Goal: Transaction & Acquisition: Purchase product/service

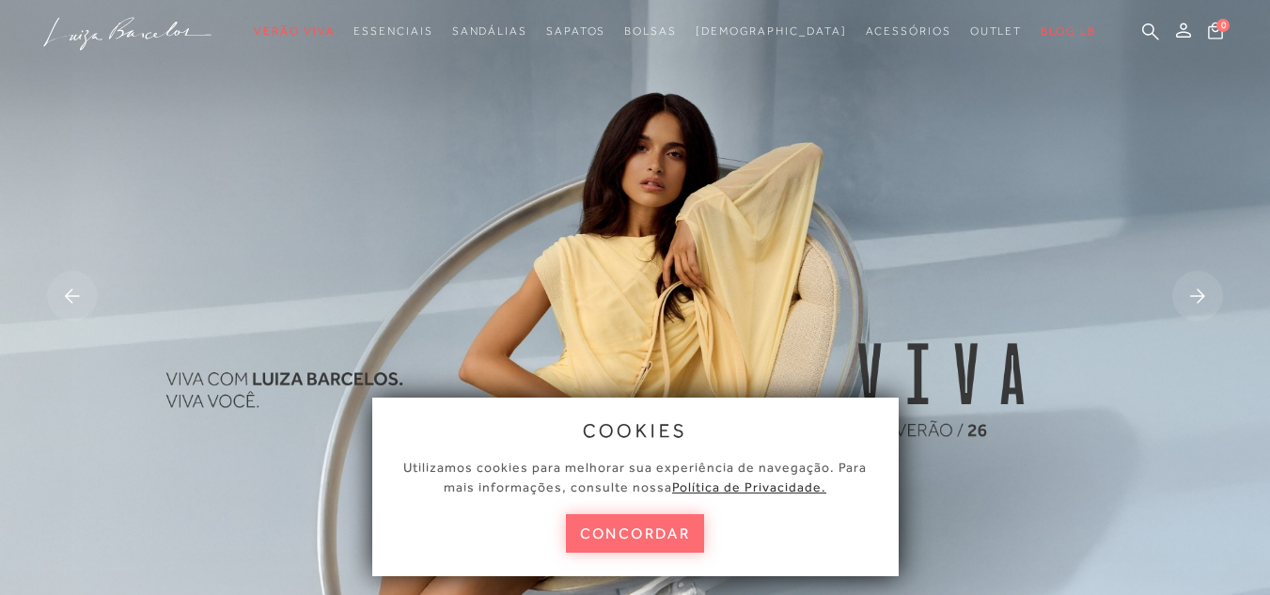
click at [617, 522] on button "concordar" at bounding box center [635, 533] width 139 height 39
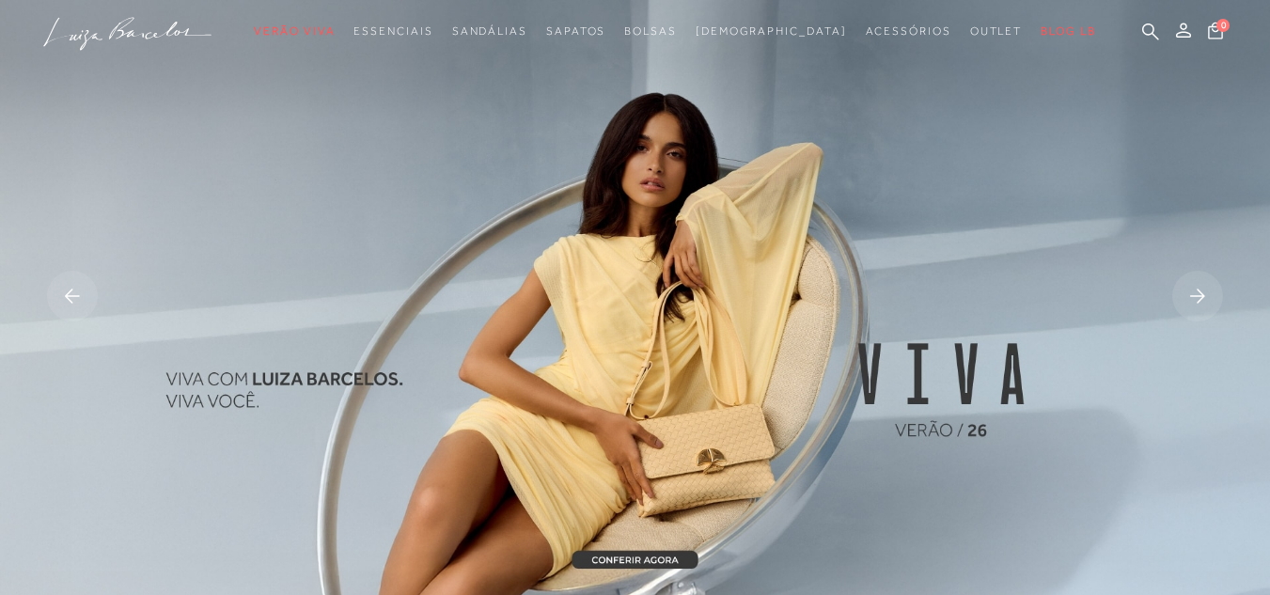
click at [685, 304] on img at bounding box center [635, 298] width 1270 height 596
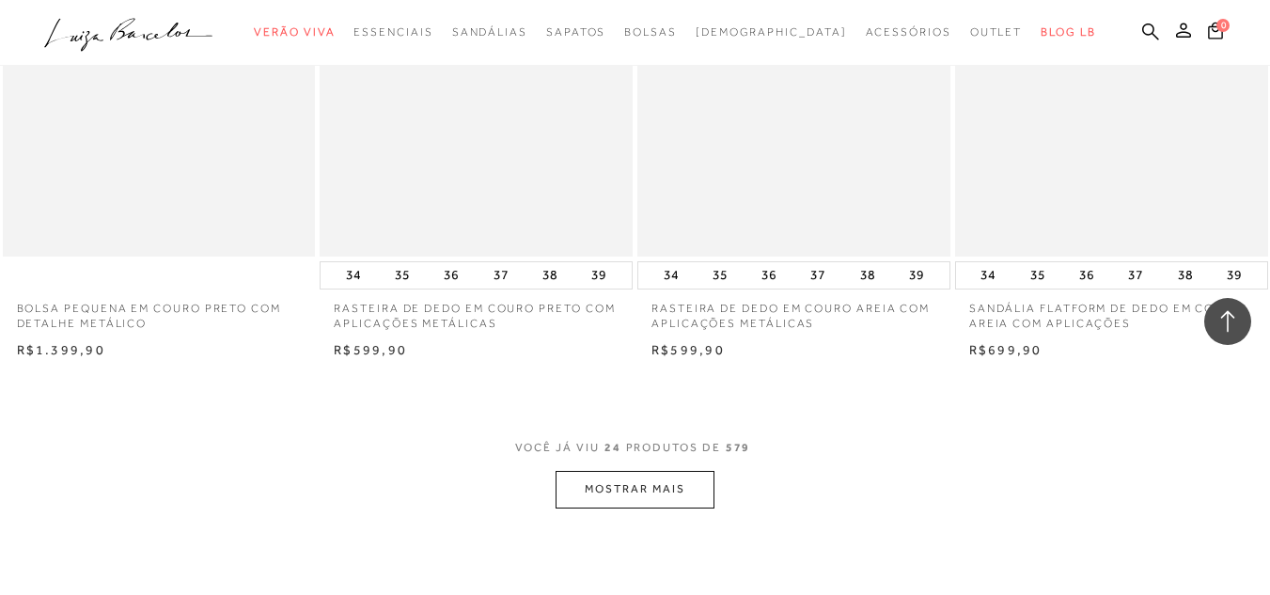
scroll to position [3479, 0]
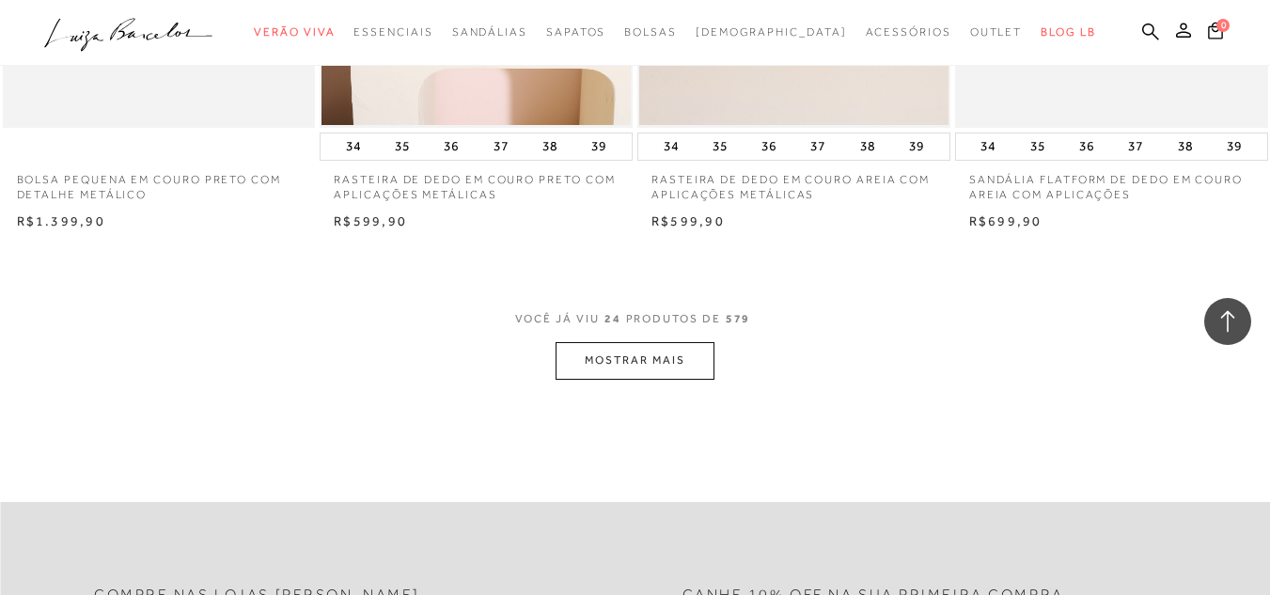
click at [656, 363] on button "MOSTRAR MAIS" at bounding box center [635, 360] width 158 height 37
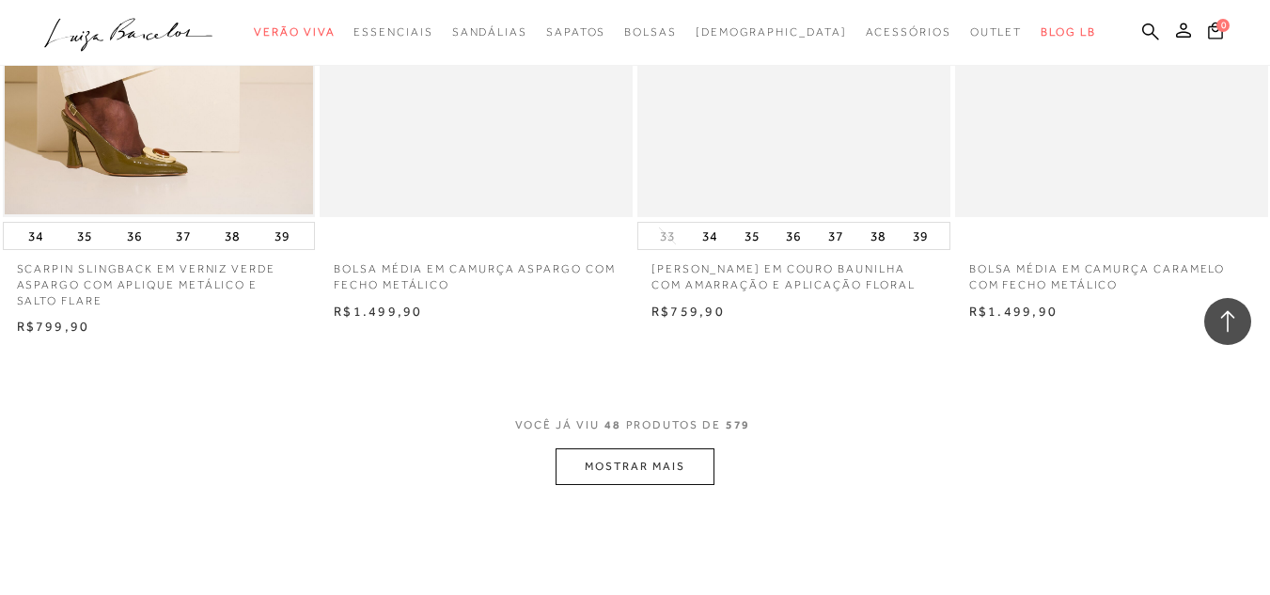
scroll to position [7241, 0]
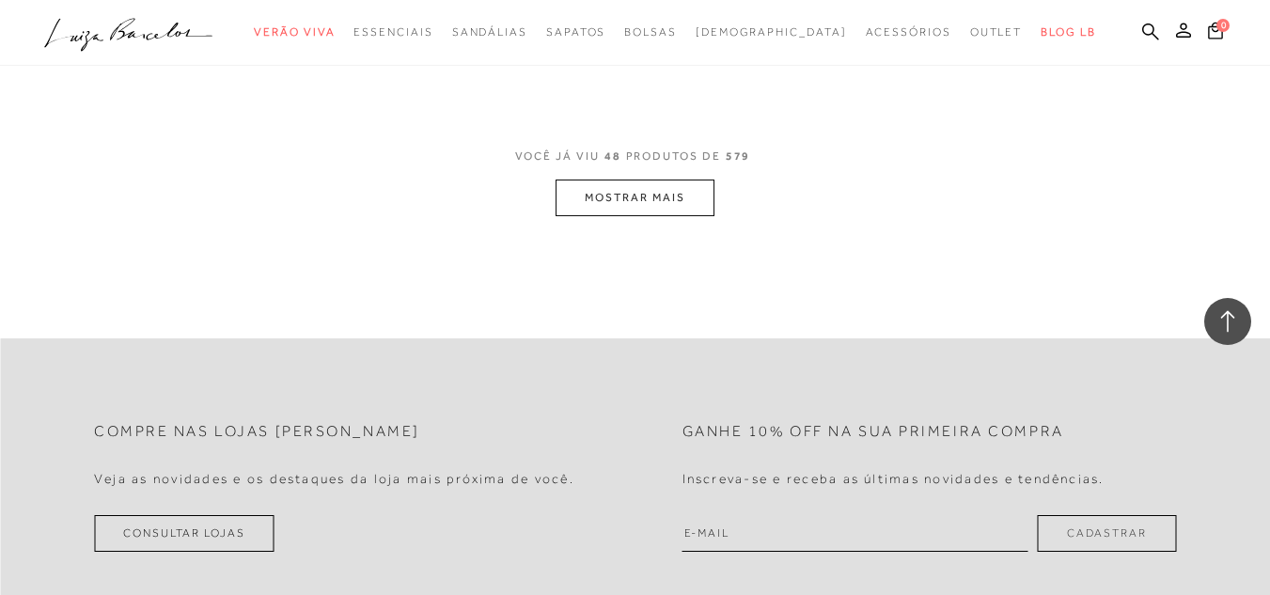
click at [634, 200] on button "MOSTRAR MAIS" at bounding box center [635, 198] width 158 height 37
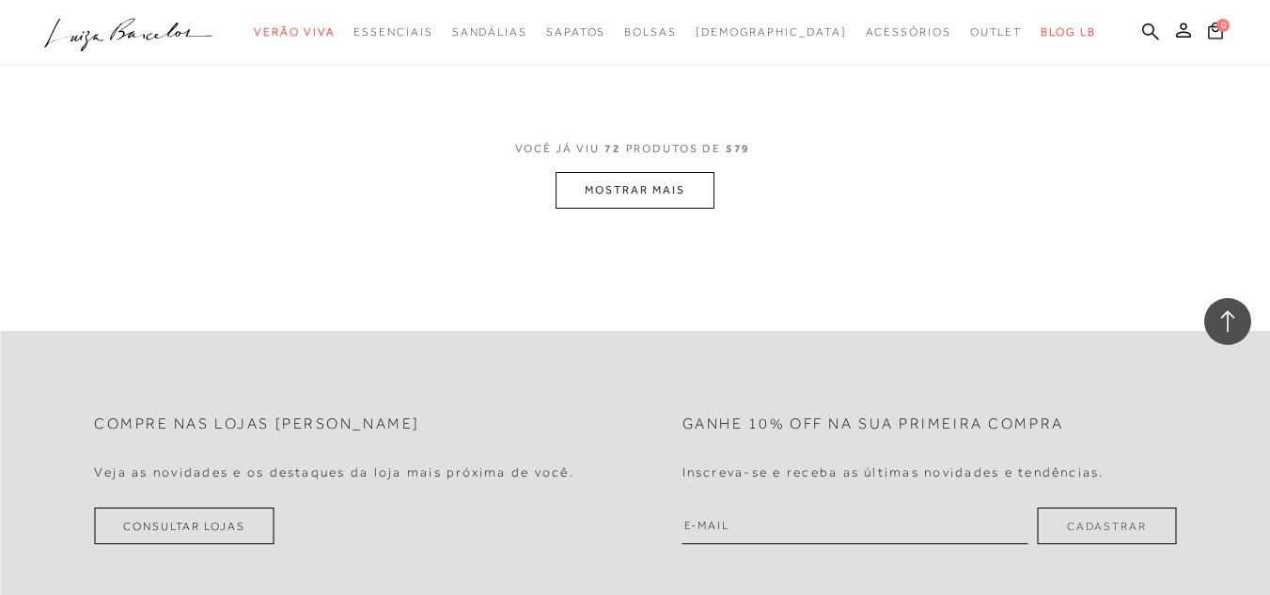
click at [626, 182] on button "MOSTRAR MAIS" at bounding box center [635, 190] width 158 height 37
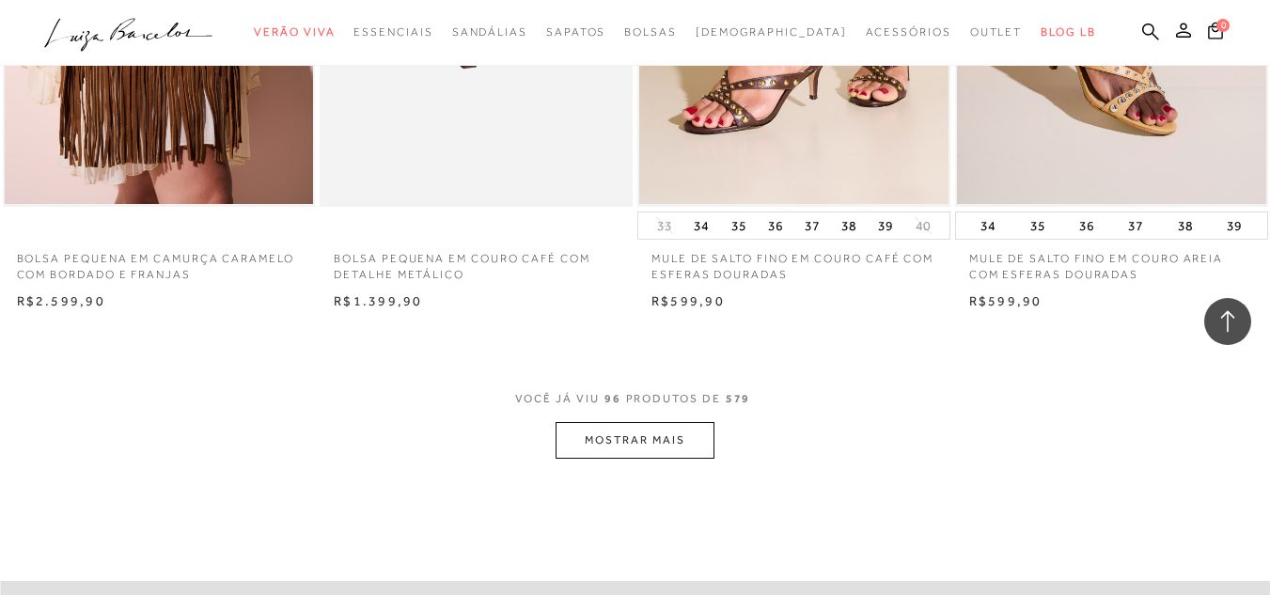
scroll to position [14387, 0]
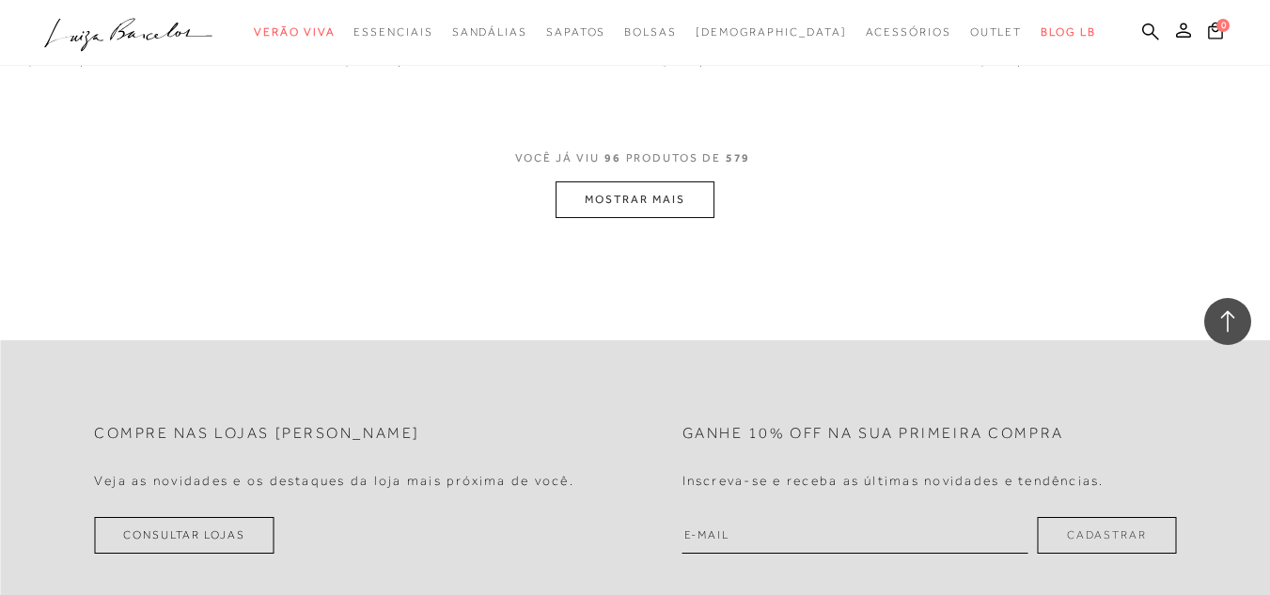
click at [600, 207] on button "MOSTRAR MAIS" at bounding box center [635, 199] width 158 height 37
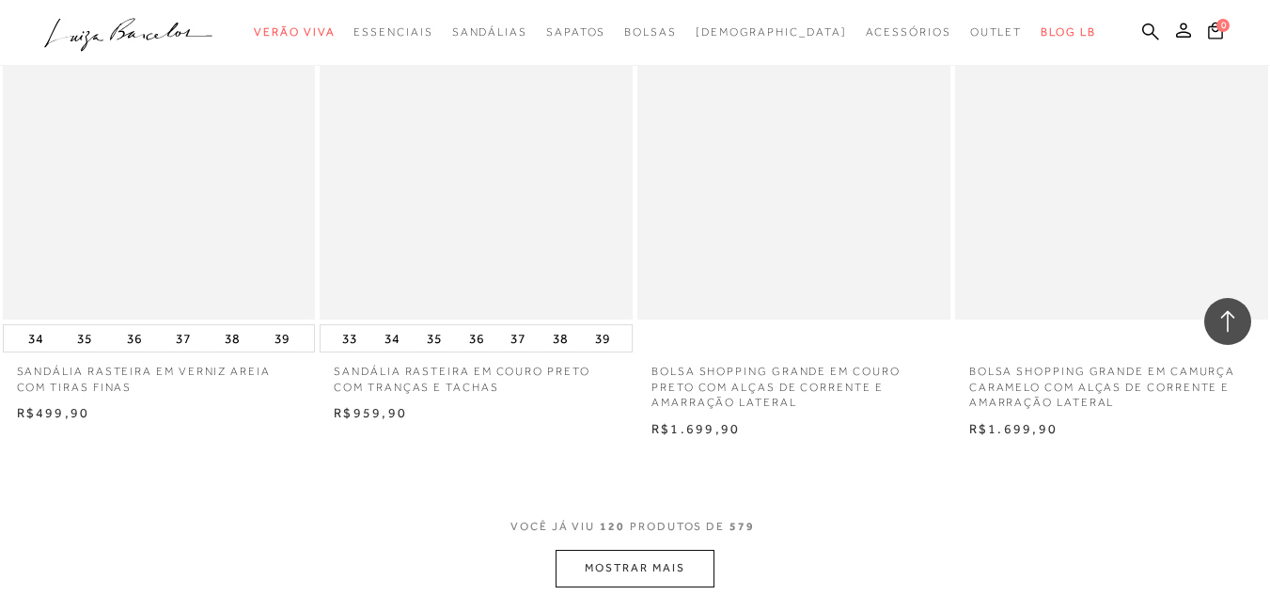
scroll to position [17866, 0]
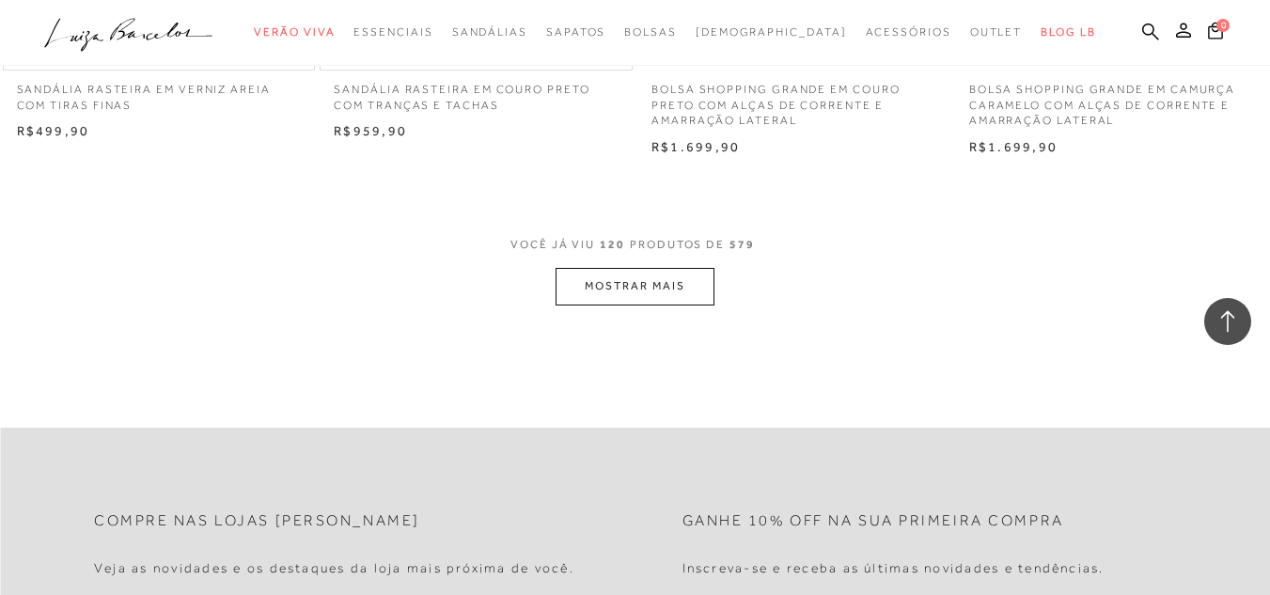
click at [635, 289] on button "MOSTRAR MAIS" at bounding box center [635, 286] width 158 height 37
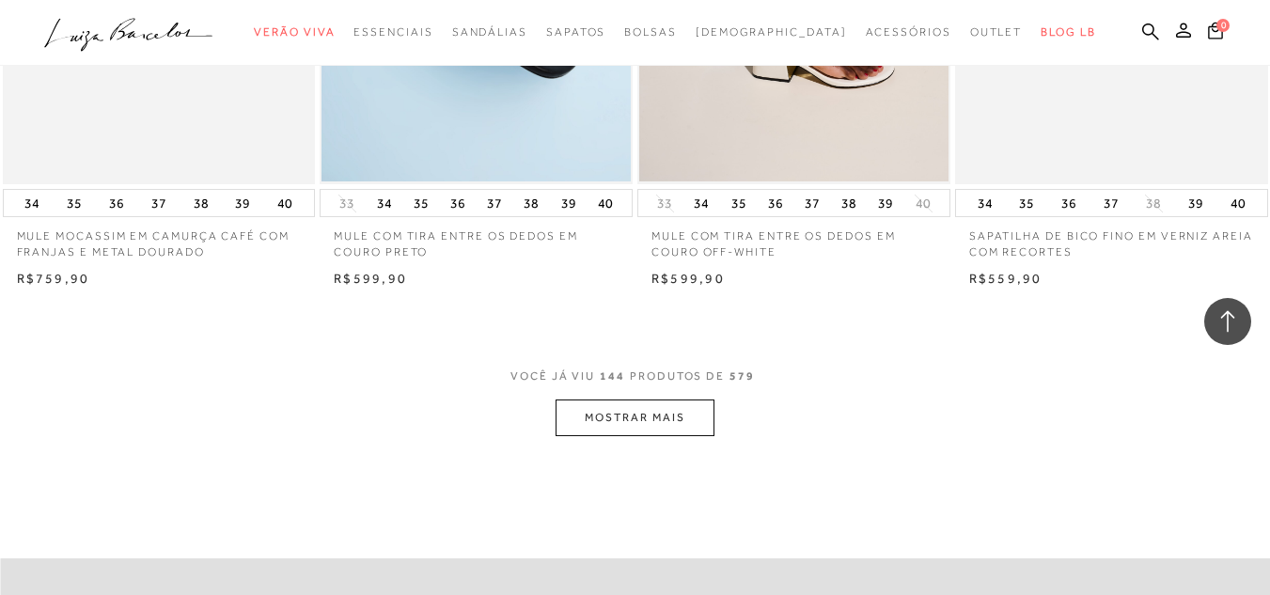
scroll to position [21345, 0]
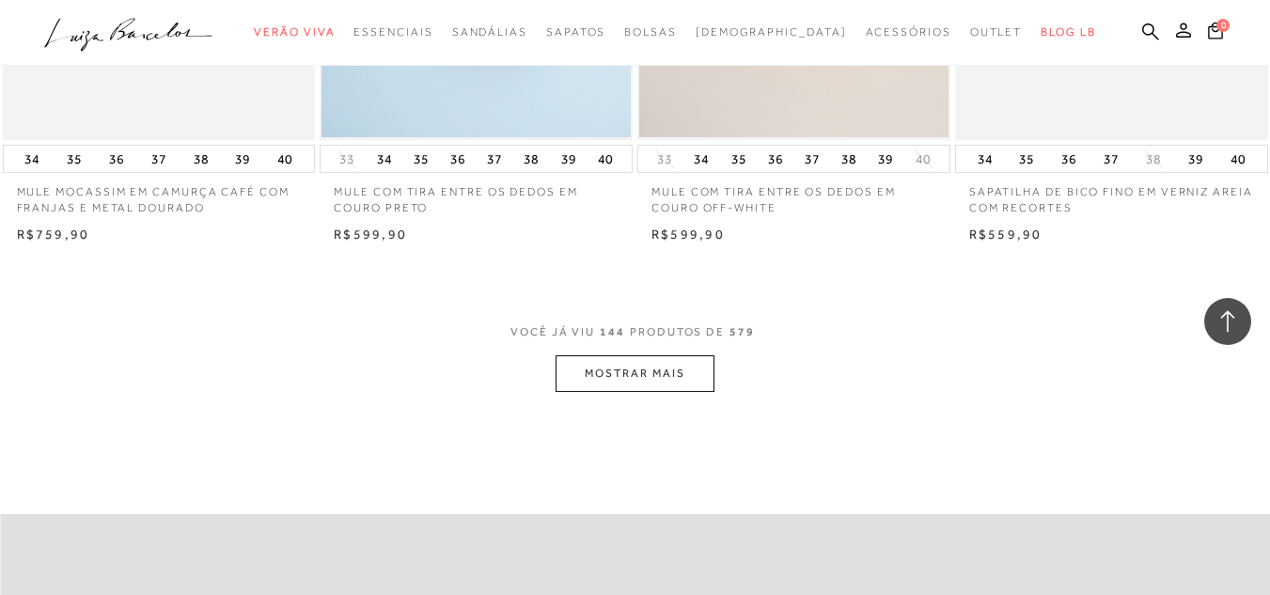
click at [628, 367] on button "MOSTRAR MAIS" at bounding box center [635, 373] width 158 height 37
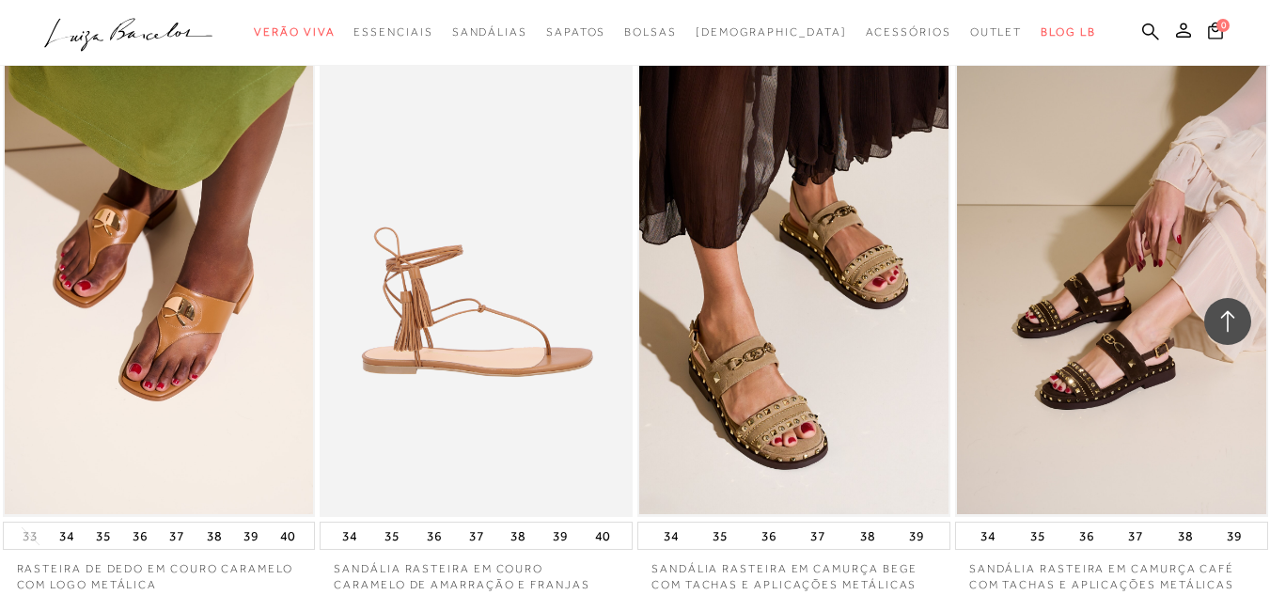
scroll to position [24919, 0]
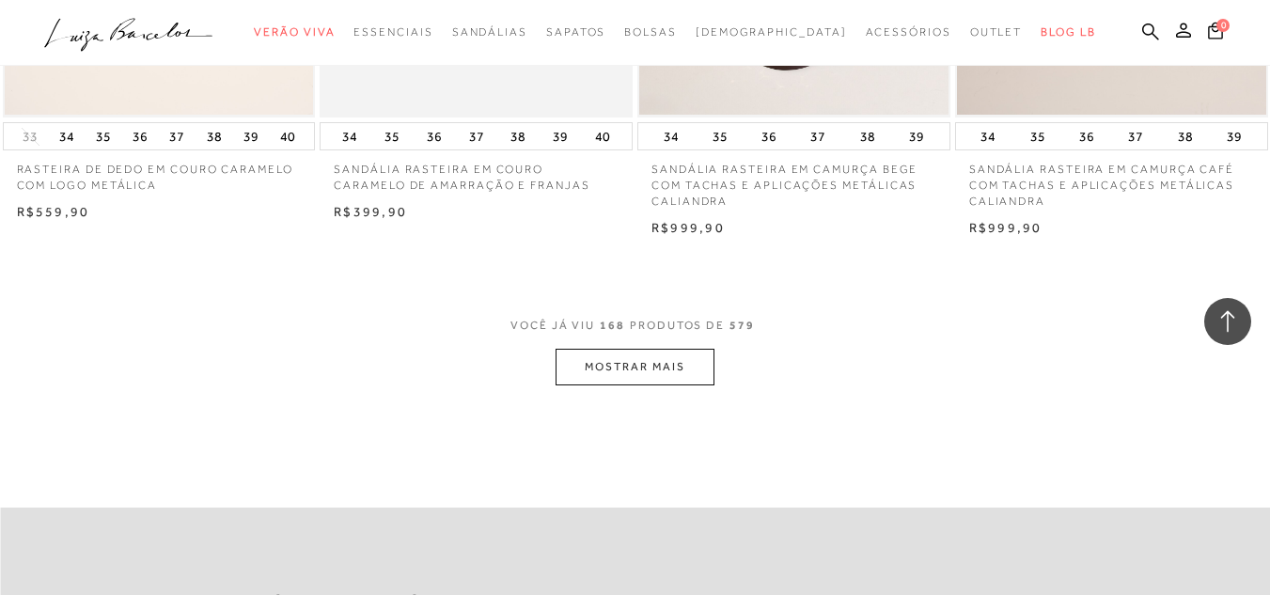
click at [646, 360] on button "MOSTRAR MAIS" at bounding box center [635, 367] width 158 height 37
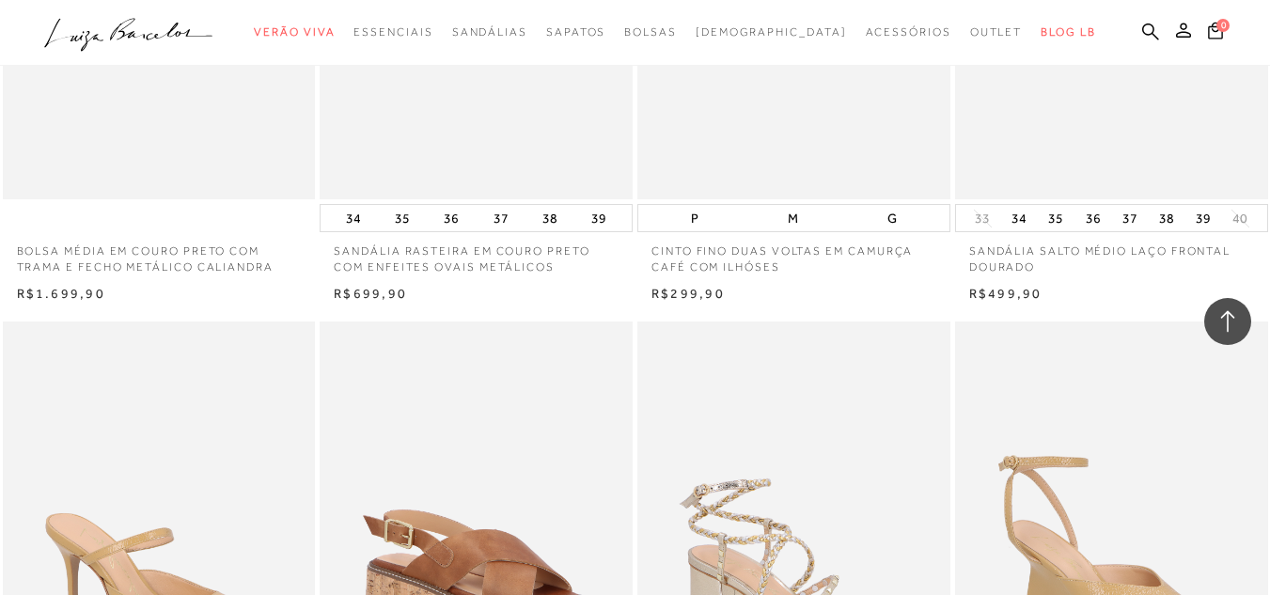
scroll to position [27363, 0]
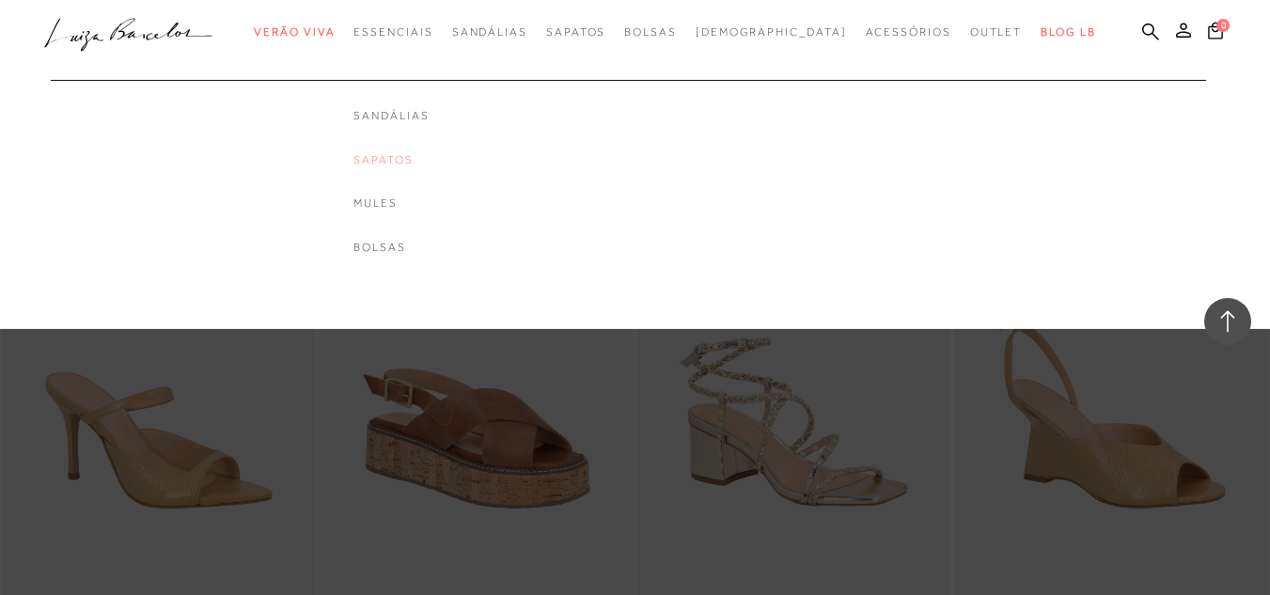
click at [417, 158] on link "Sapatos" at bounding box center [391, 160] width 75 height 16
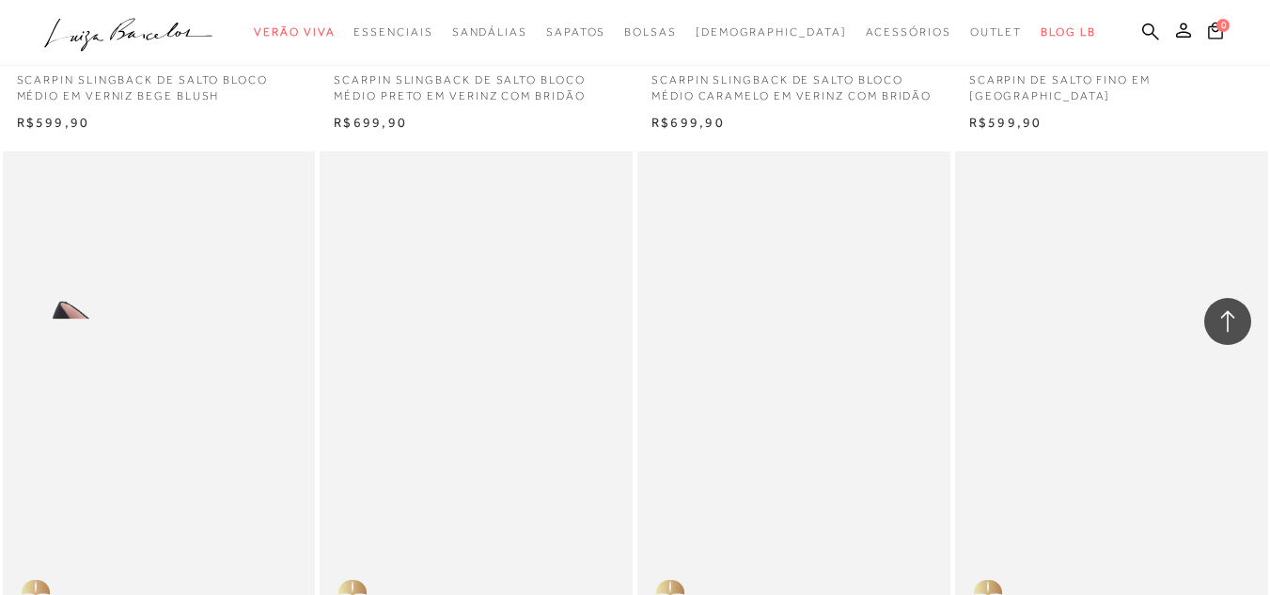
scroll to position [3479, 0]
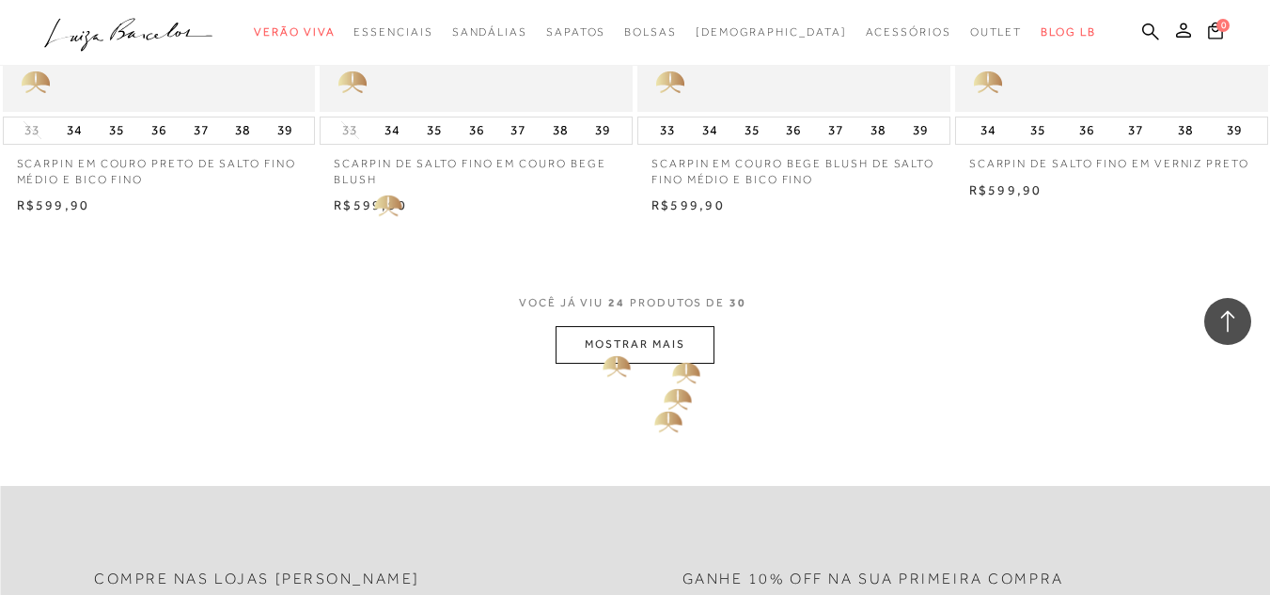
click at [664, 335] on button "MOSTRAR MAIS" at bounding box center [635, 344] width 158 height 37
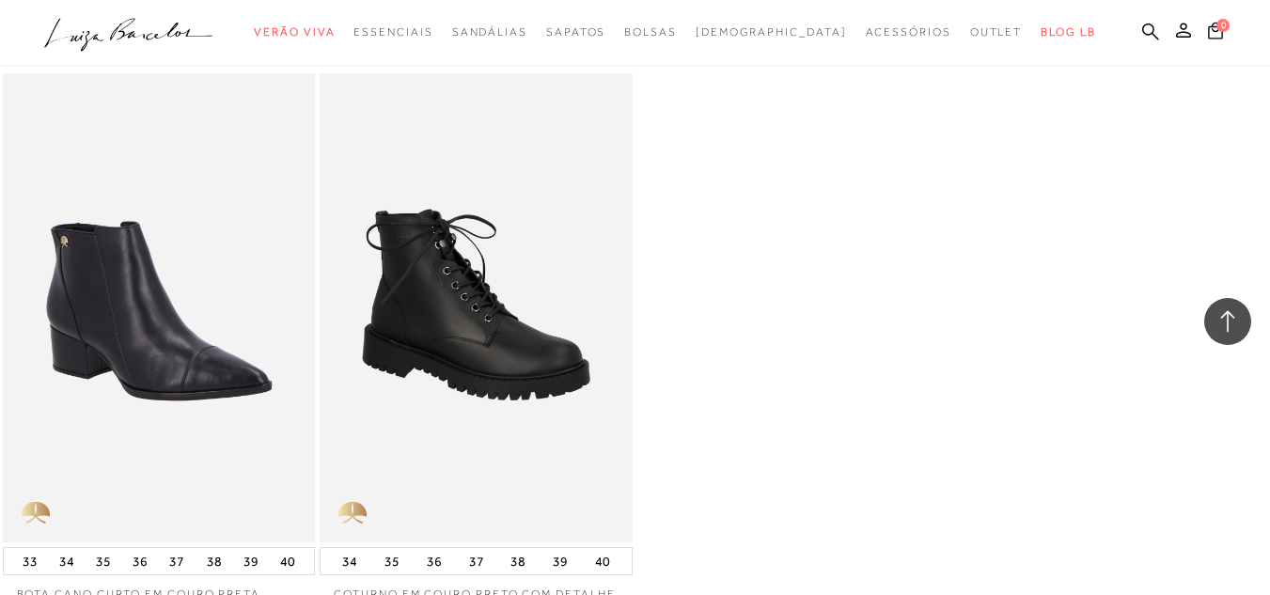
scroll to position [4514, 0]
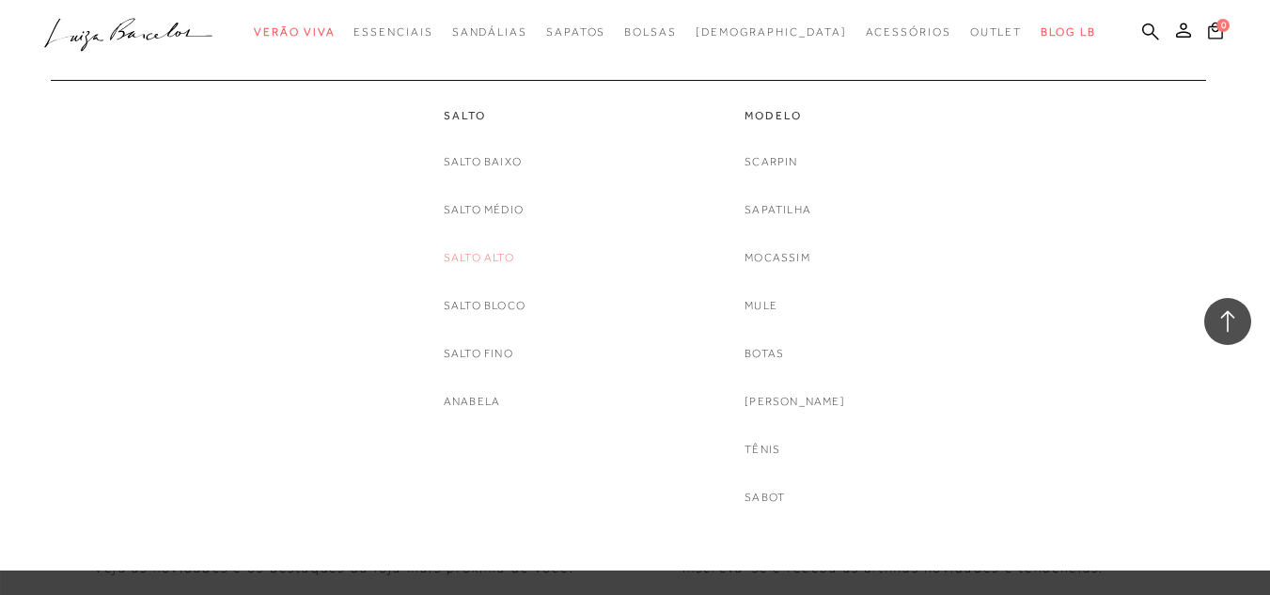
click at [467, 254] on link "Salto Alto" at bounding box center [479, 258] width 71 height 20
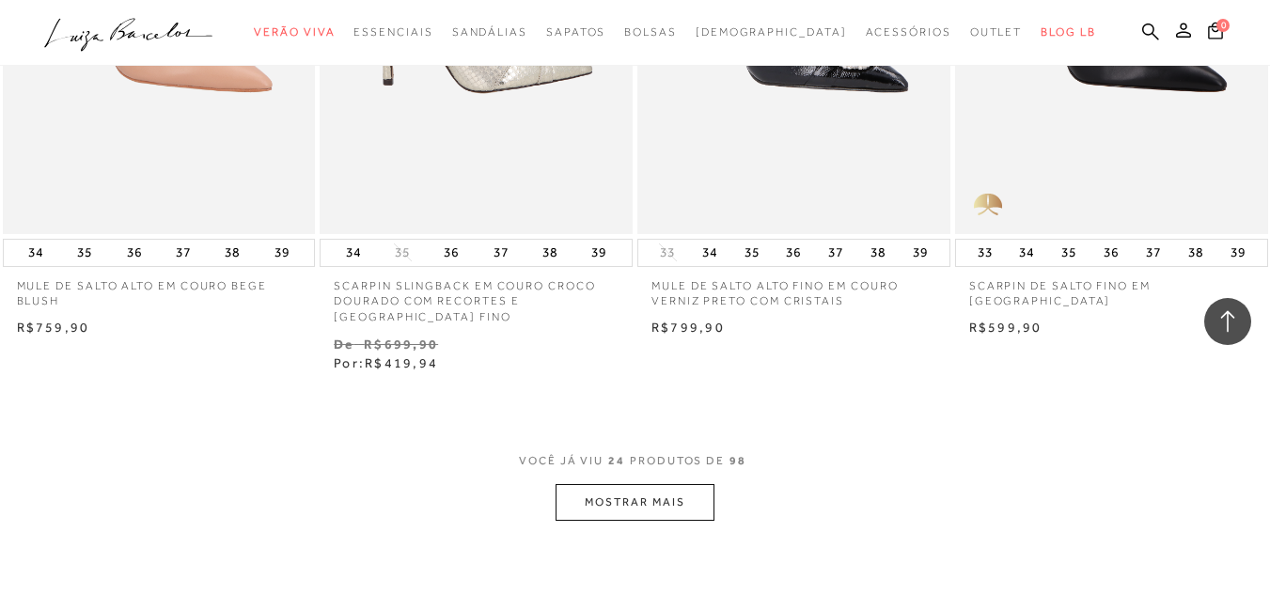
scroll to position [3667, 0]
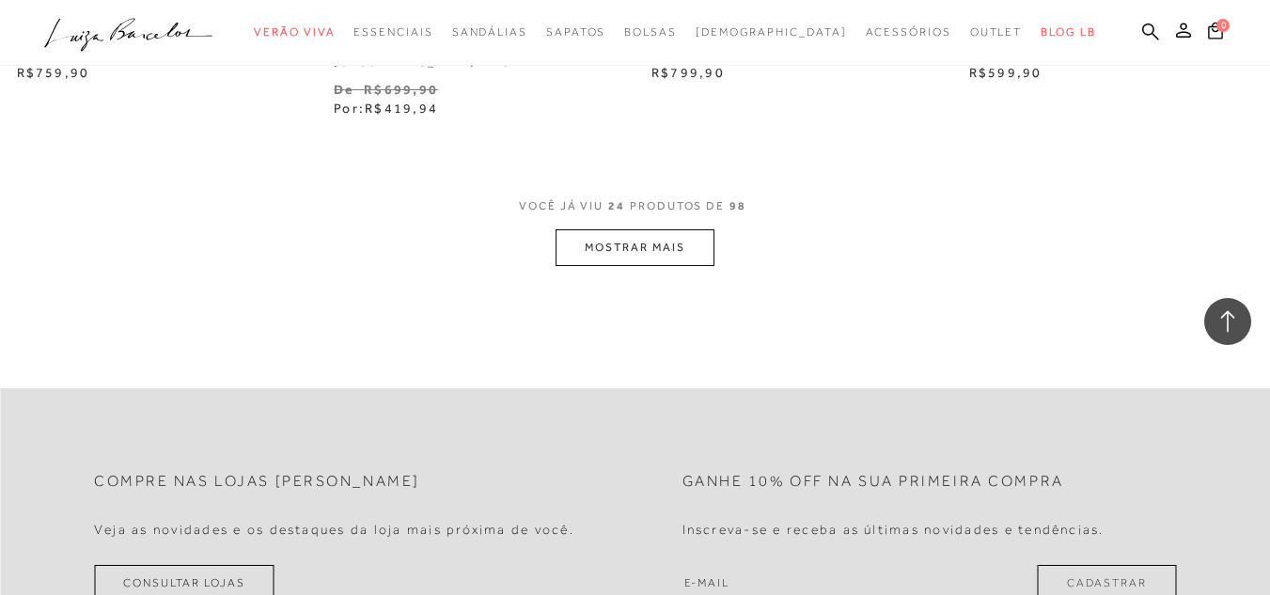
click at [608, 233] on button "MOSTRAR MAIS" at bounding box center [635, 247] width 158 height 37
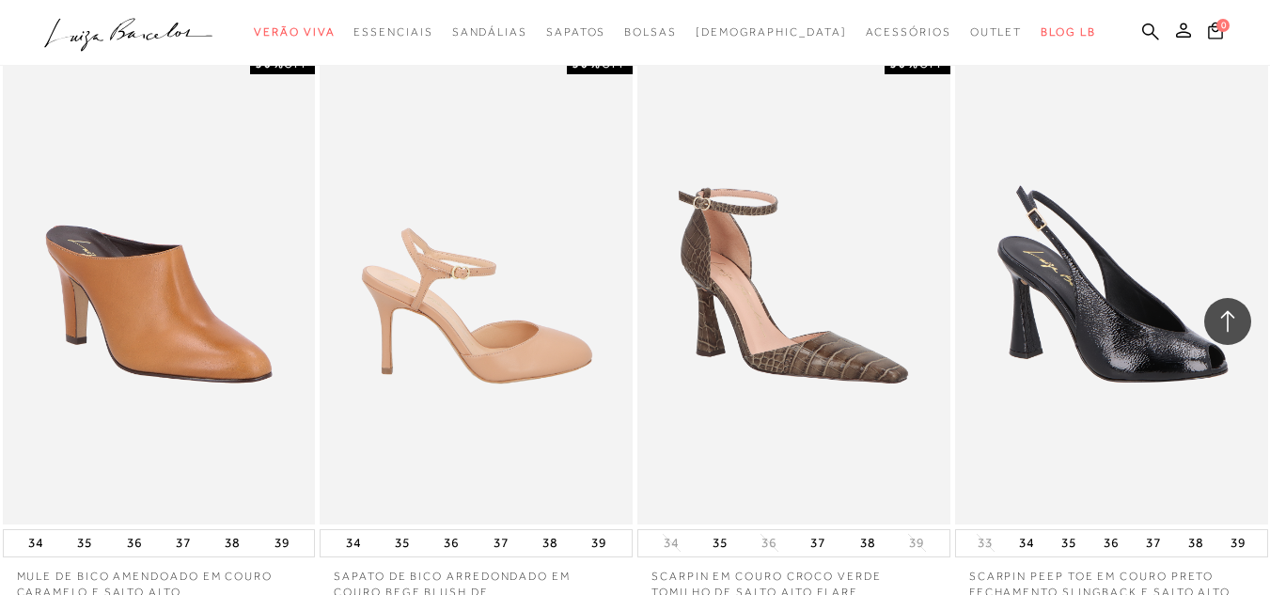
scroll to position [4514, 0]
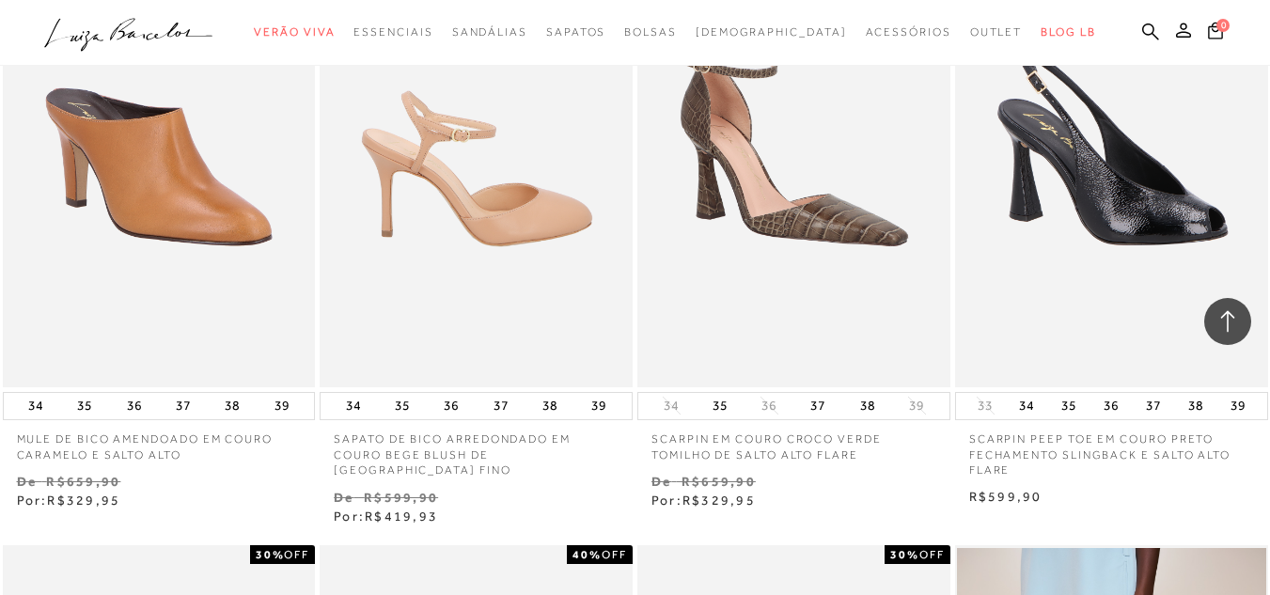
click at [521, 194] on img at bounding box center [477, 152] width 311 height 469
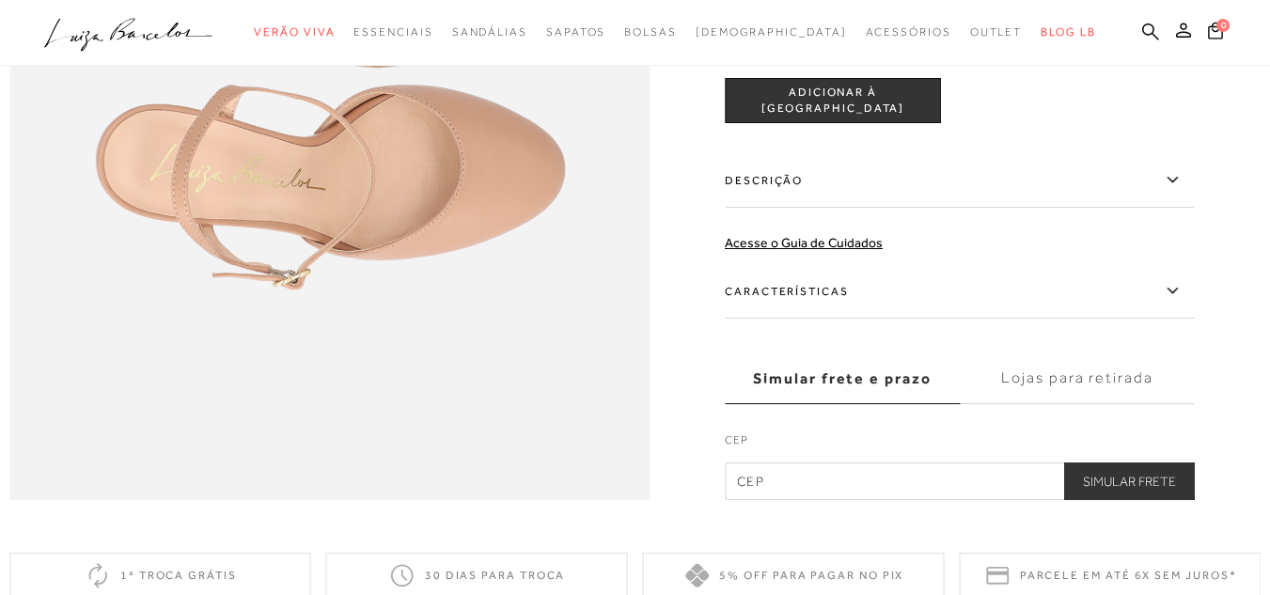
scroll to position [1505, 0]
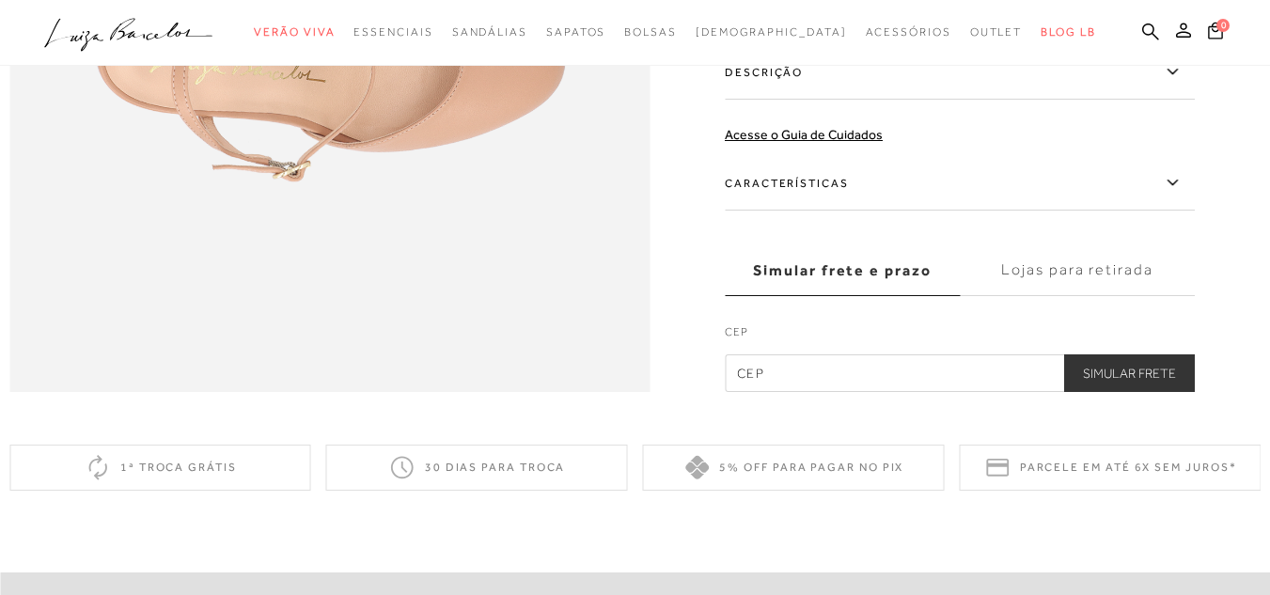
click at [1184, 195] on icon at bounding box center [1172, 183] width 23 height 24
click at [0, 0] on input "Características" at bounding box center [0, 0] width 0 height 0
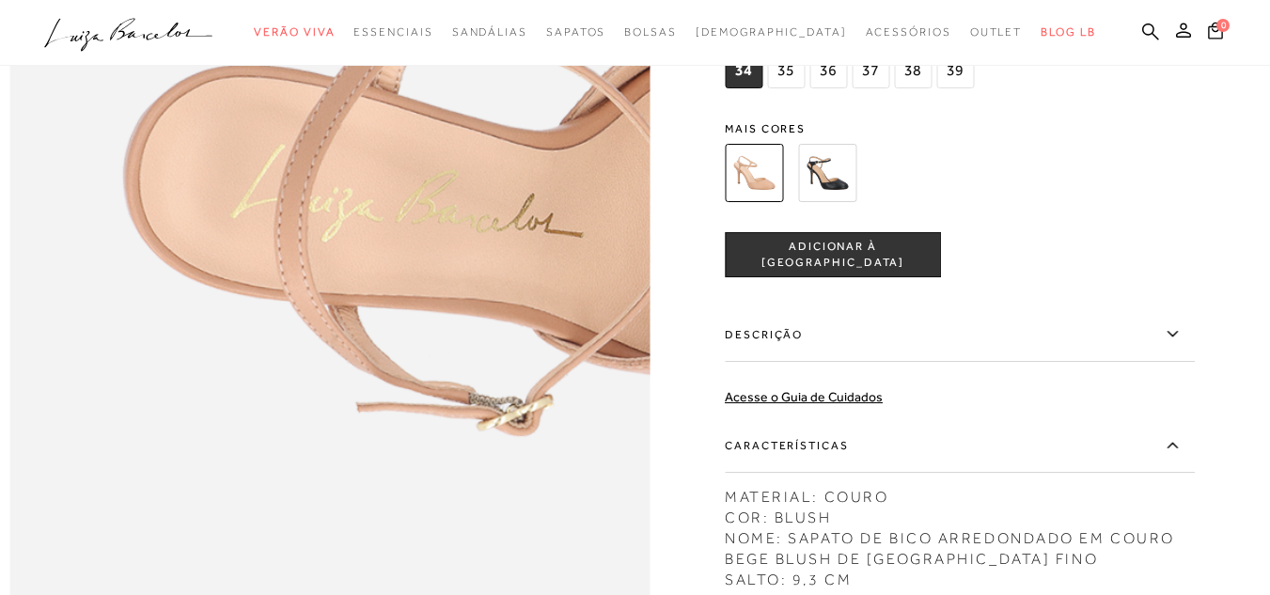
scroll to position [1128, 0]
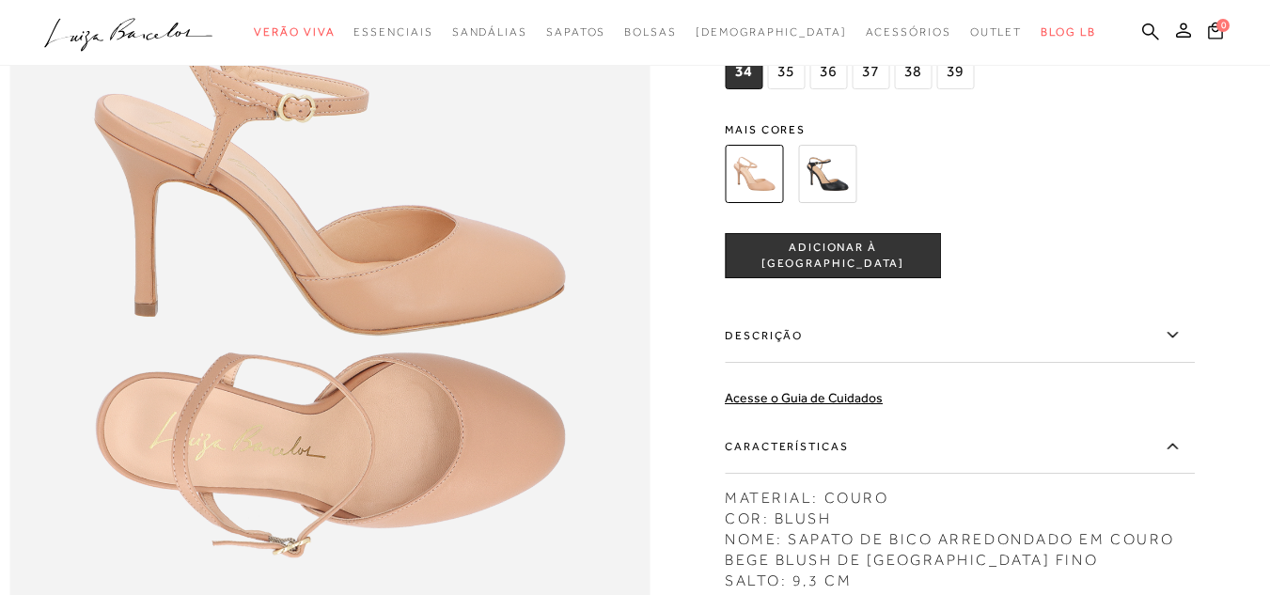
click at [833, 203] on img at bounding box center [827, 174] width 58 height 58
